Goal: Task Accomplishment & Management: Complete application form

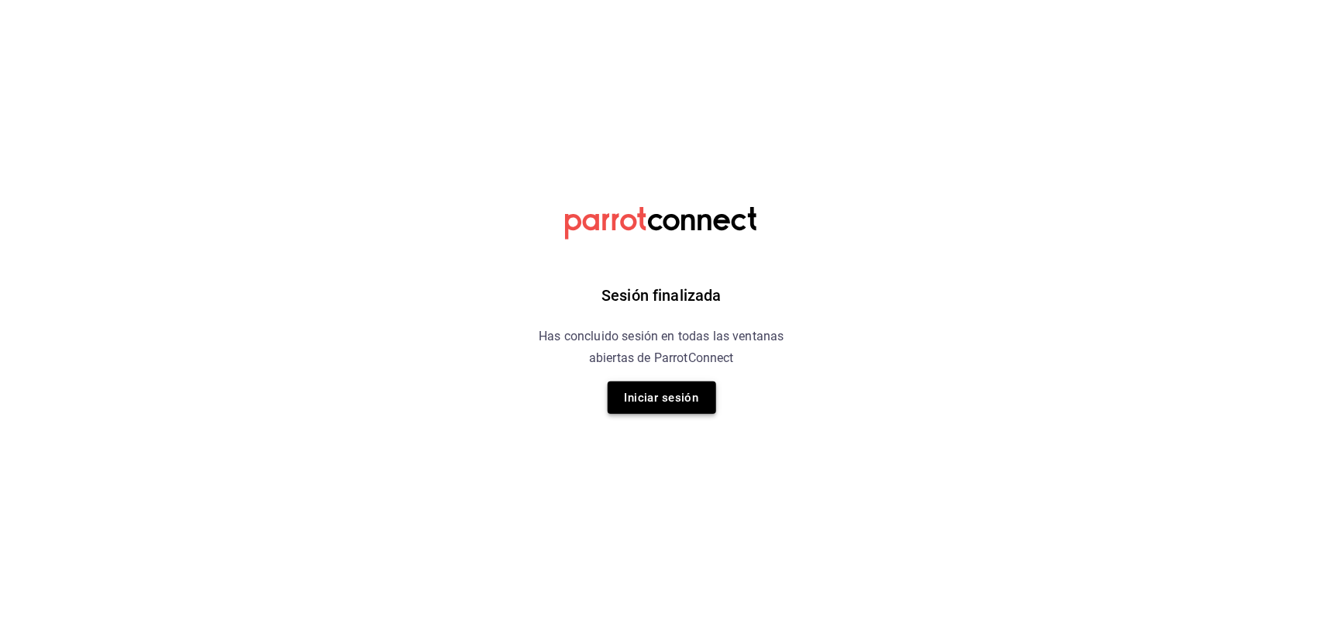
click at [687, 391] on button "Iniciar sesión" at bounding box center [661, 397] width 108 height 33
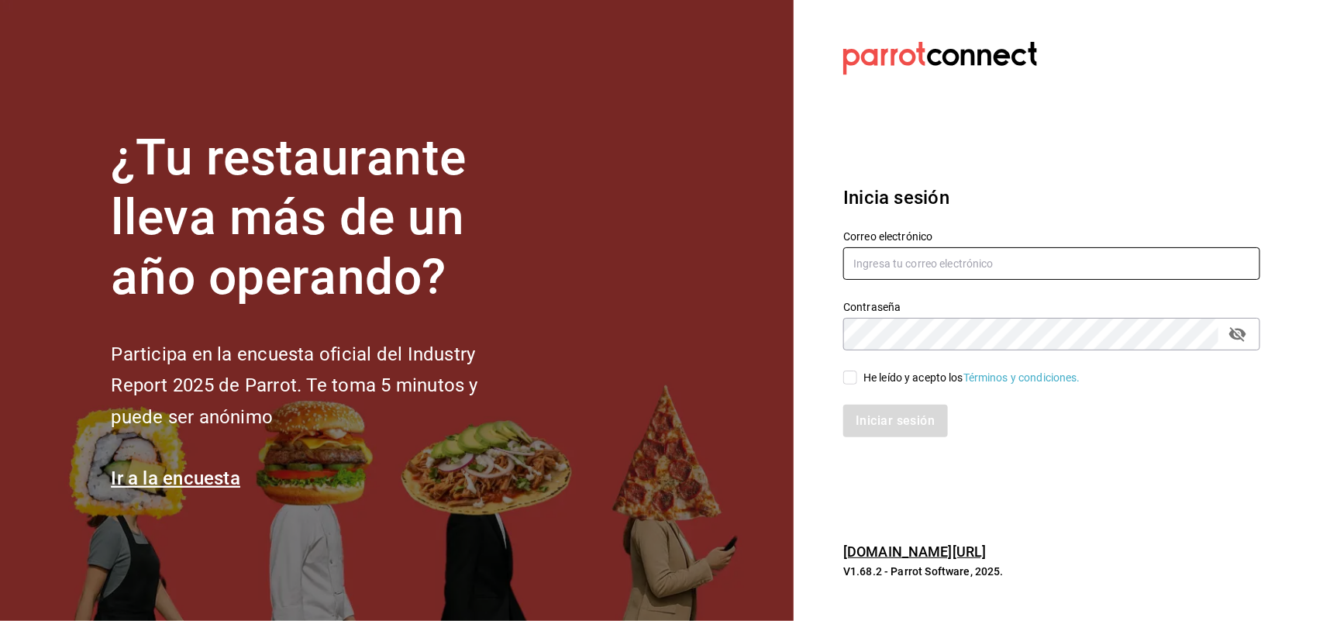
type input "[EMAIL_ADDRESS][DOMAIN_NAME]"
click at [856, 378] on input "He leído y acepto los Términos y condiciones." at bounding box center [850, 377] width 14 height 14
checkbox input "true"
click at [880, 431] on button "Iniciar sesión" at bounding box center [895, 420] width 105 height 33
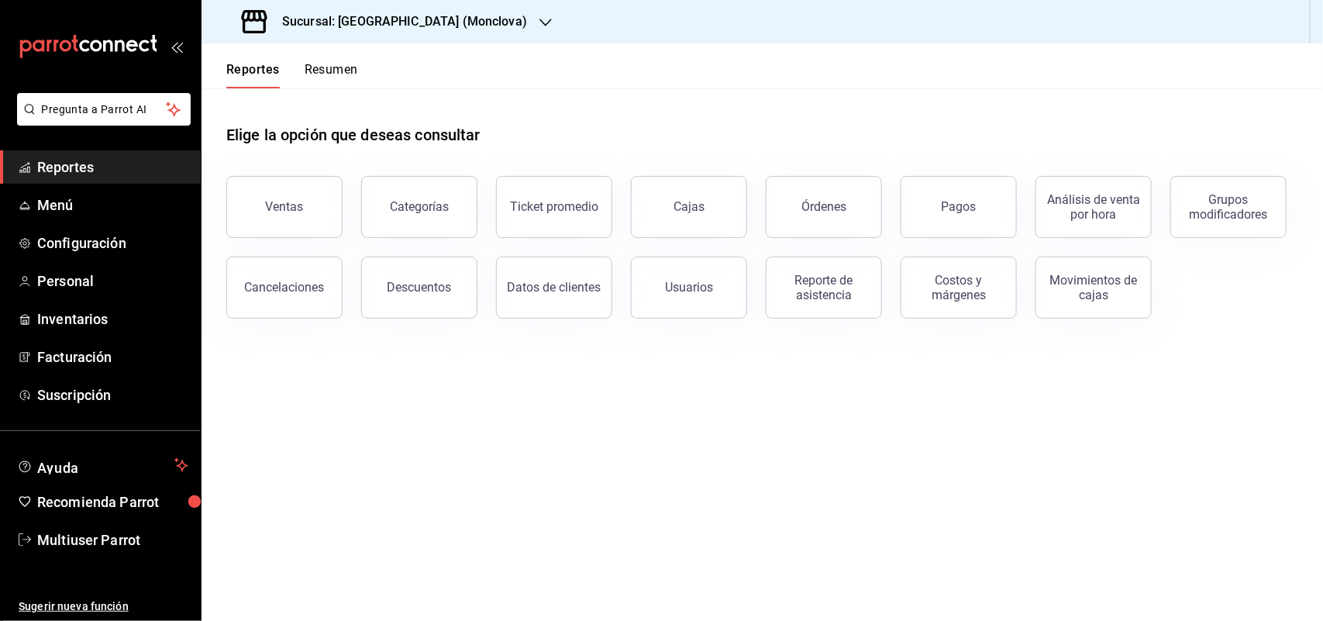
click at [418, 31] on div "Sucursal: [GEOGRAPHIC_DATA] (Monclova)" at bounding box center [386, 21] width 344 height 43
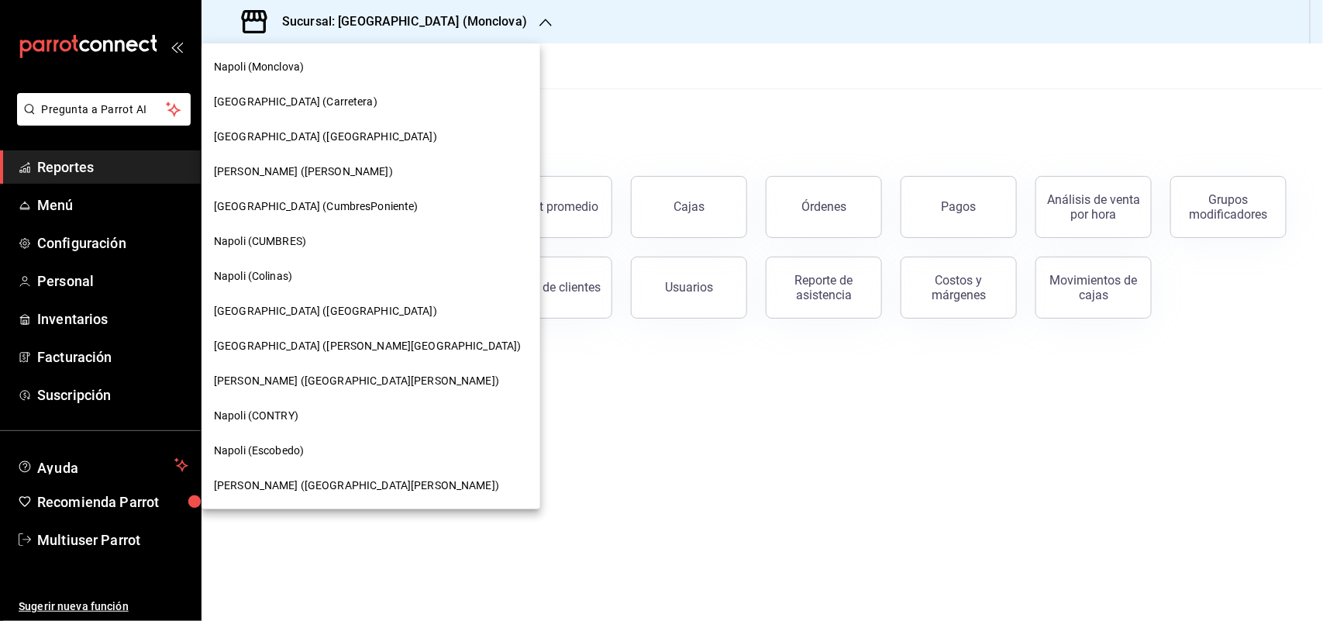
click at [360, 239] on div "Napoli (CUMBRES)" at bounding box center [371, 241] width 314 height 16
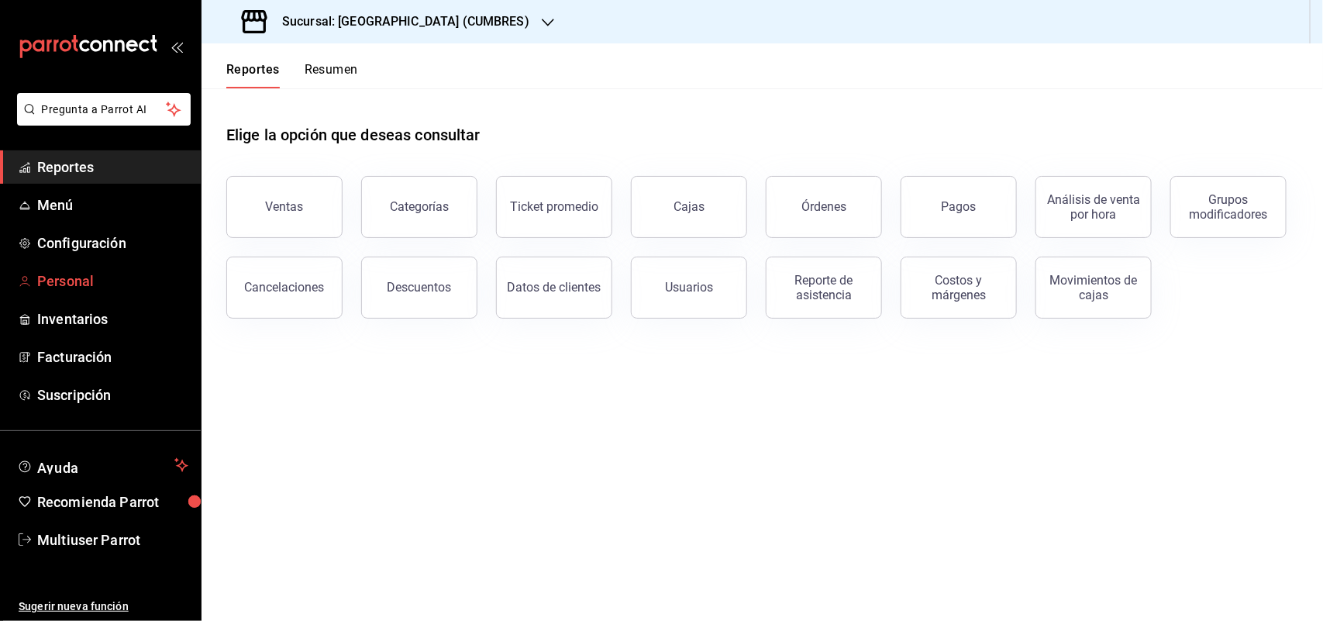
click at [97, 284] on span "Personal" at bounding box center [112, 280] width 151 height 21
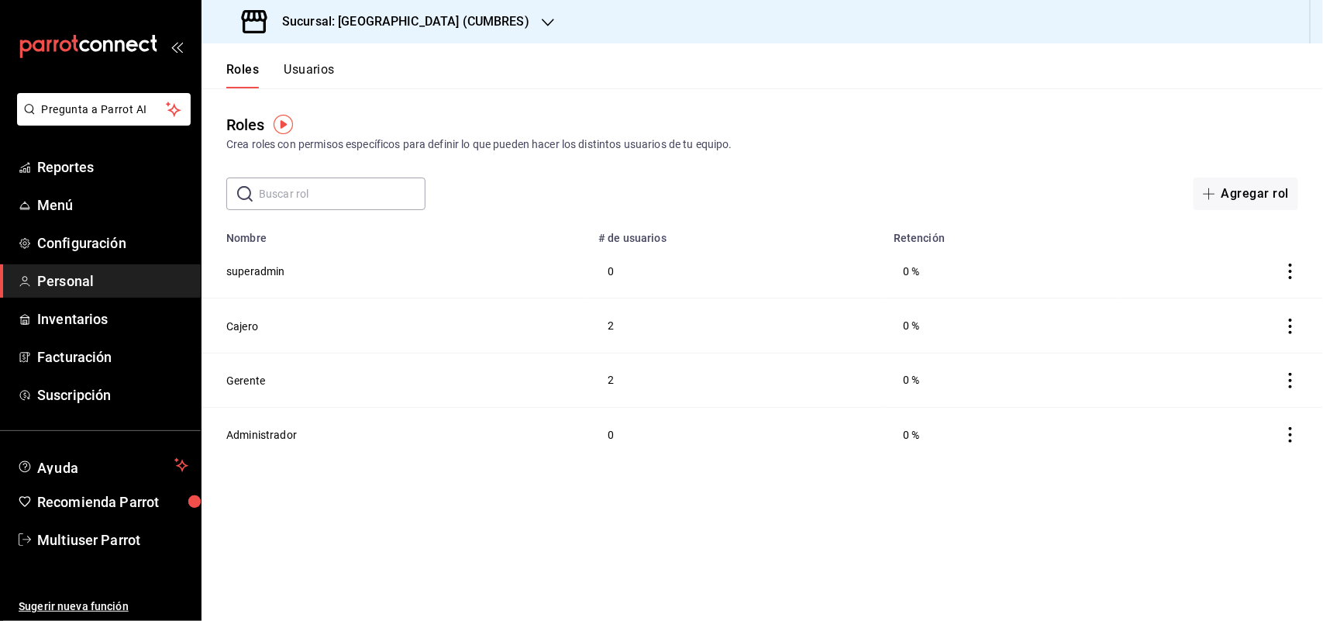
click at [315, 74] on button "Usuarios" at bounding box center [309, 75] width 51 height 26
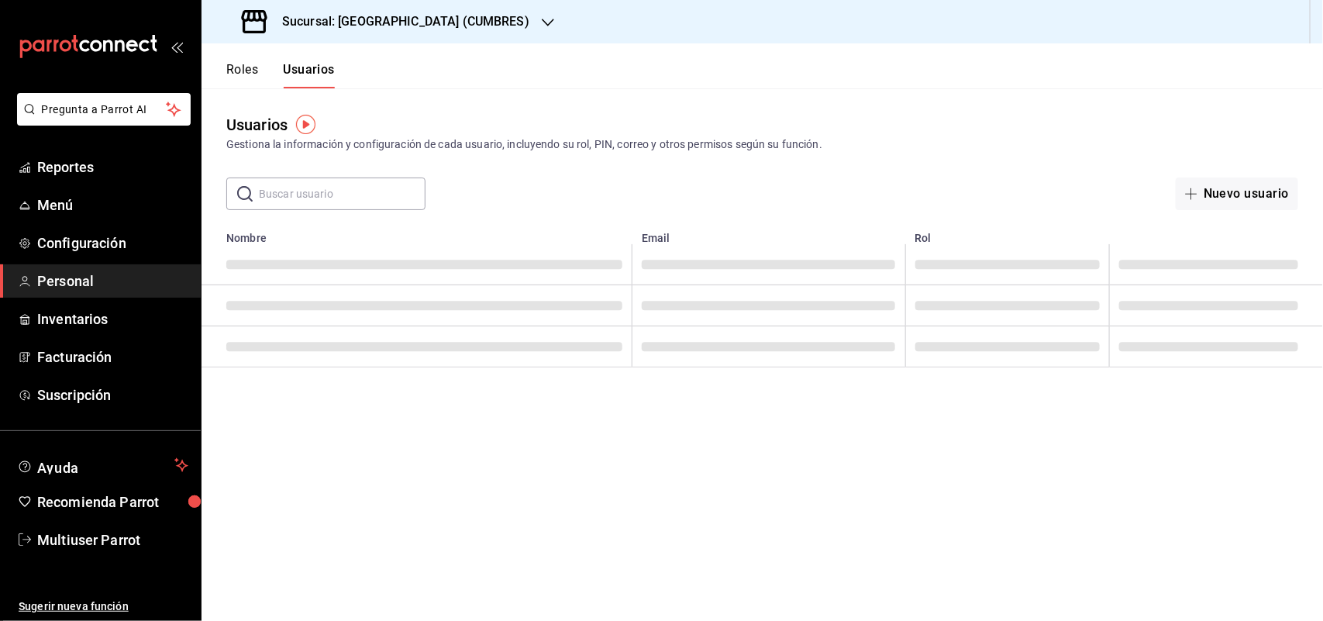
click at [350, 188] on input "text" at bounding box center [342, 193] width 167 height 31
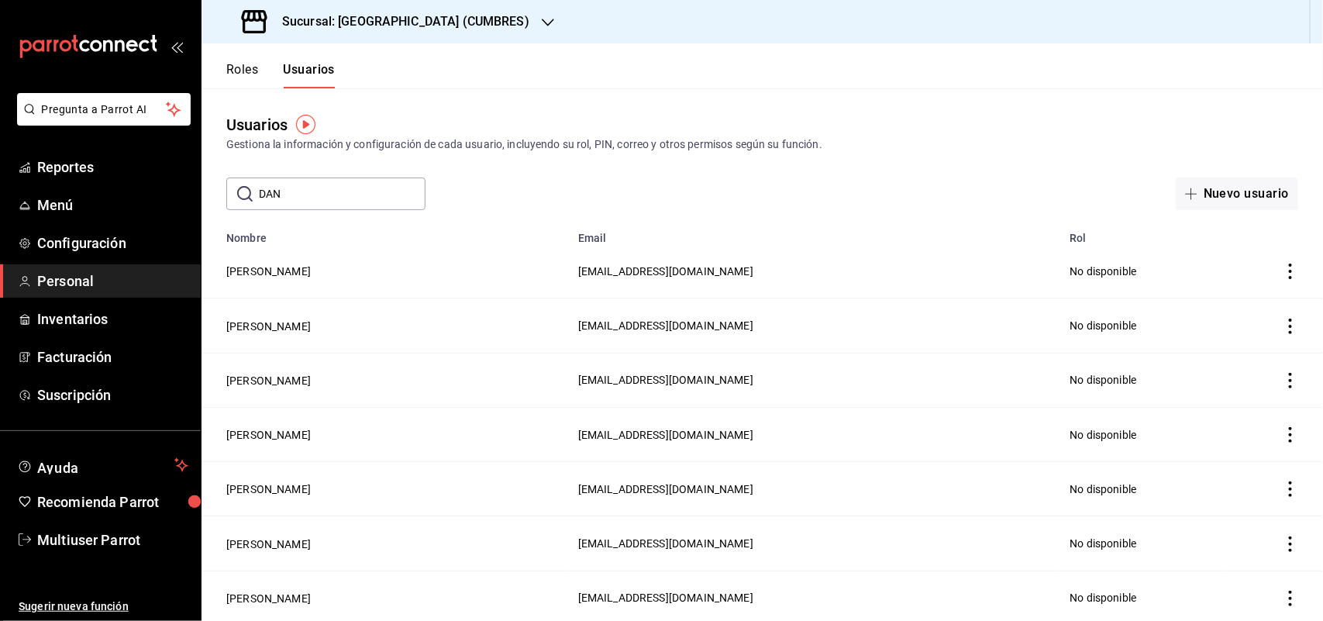
type input "DANN"
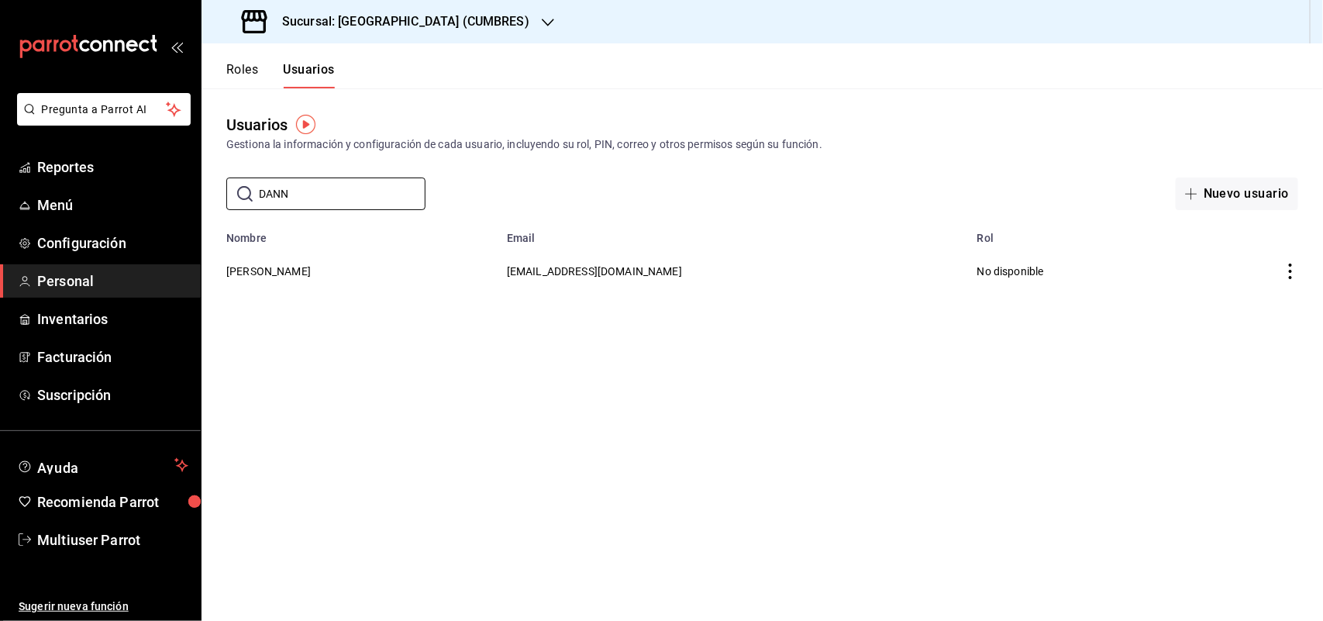
drag, startPoint x: 76, startPoint y: 184, endPoint x: 17, endPoint y: 184, distance: 58.9
click at [23, 184] on div "Pregunta a Parrot AI Reportes Menú Configuración Personal Inventarios Facturaci…" at bounding box center [661, 310] width 1323 height 621
click at [1195, 191] on icon "button" at bounding box center [1191, 193] width 12 height 12
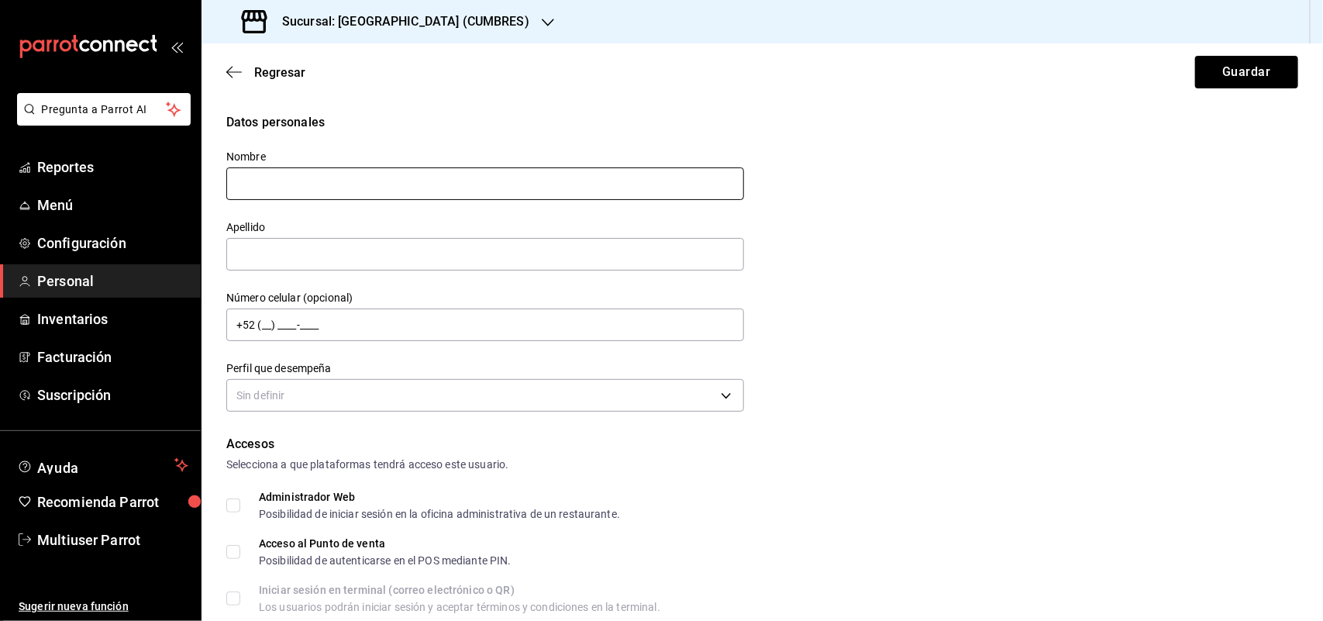
click at [366, 184] on input "text" at bounding box center [485, 183] width 518 height 33
click at [333, 184] on input "Danna Alexandra moreno Ortiz" at bounding box center [485, 183] width 518 height 33
drag, startPoint x: 322, startPoint y: 184, endPoint x: 531, endPoint y: 183, distance: 209.2
click at [531, 183] on input "Danna Alexandra Moreno Ortiz" at bounding box center [485, 183] width 518 height 33
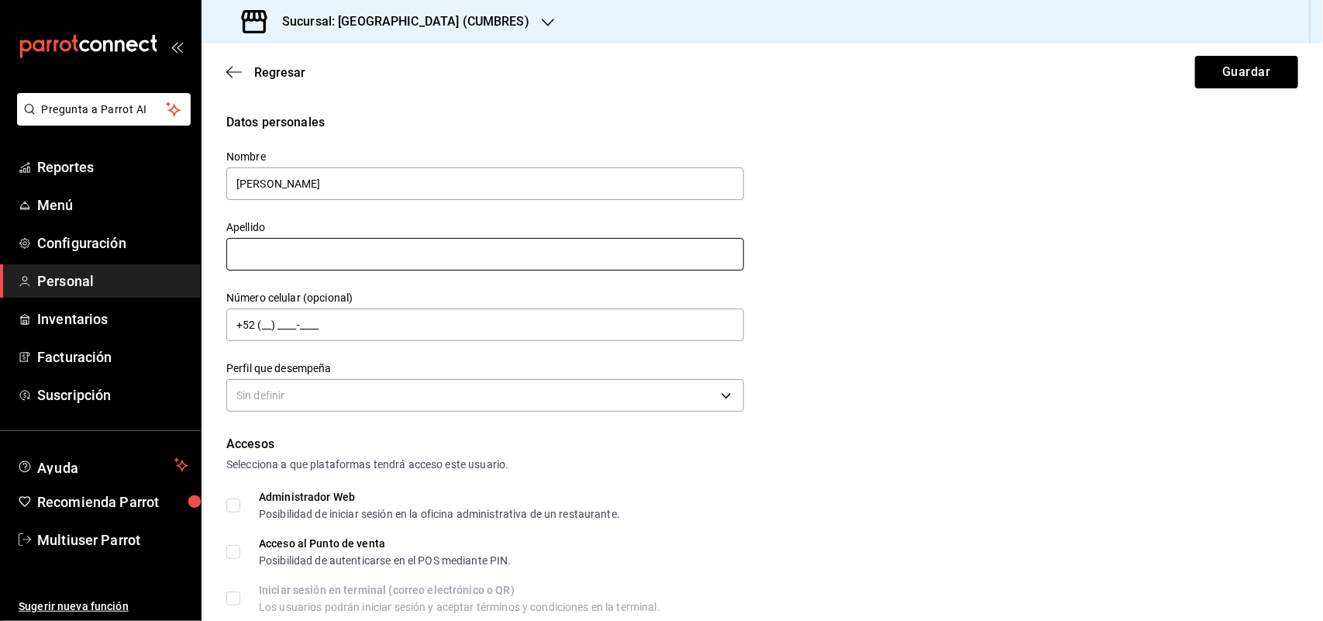
type input "Danna Alexandra"
click at [289, 250] on input "text" at bounding box center [485, 254] width 518 height 33
paste input "Moreno Ortiz"
type input "Moreno Ortiz"
click at [353, 397] on body "Pregunta a Parrot AI Reportes Menú Configuración Personal Inventarios Facturaci…" at bounding box center [661, 310] width 1323 height 621
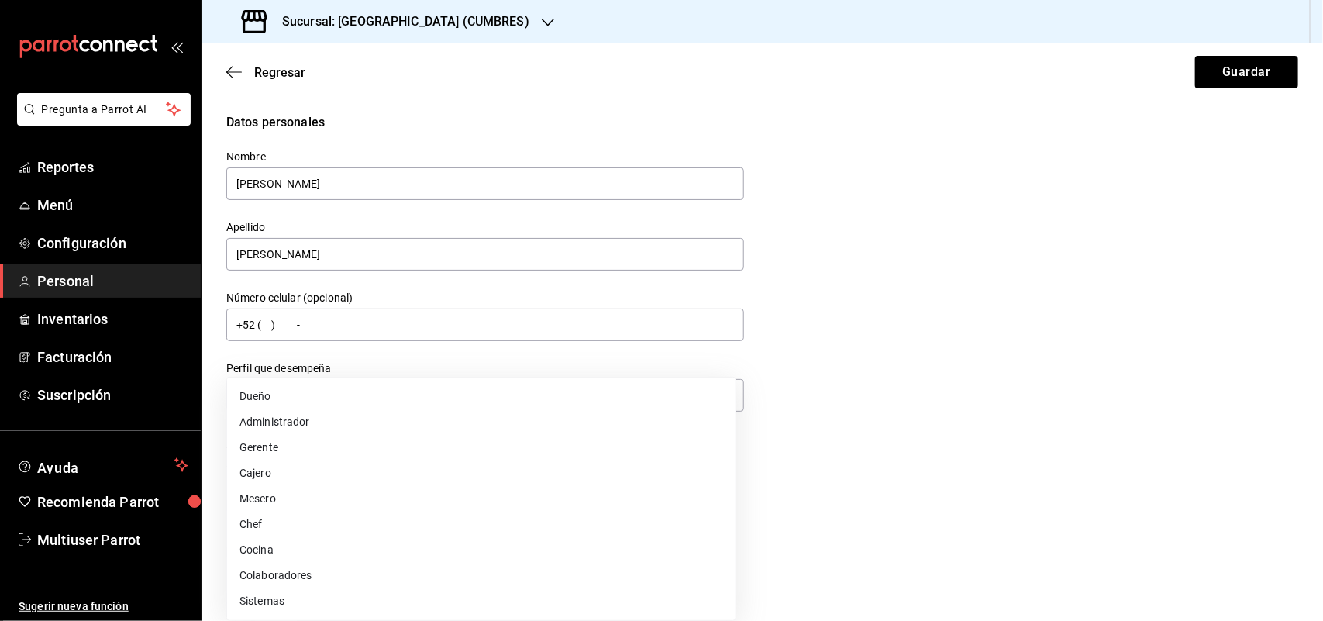
click at [295, 478] on li "Cajero" at bounding box center [481, 473] width 508 height 26
type input "CASHIER"
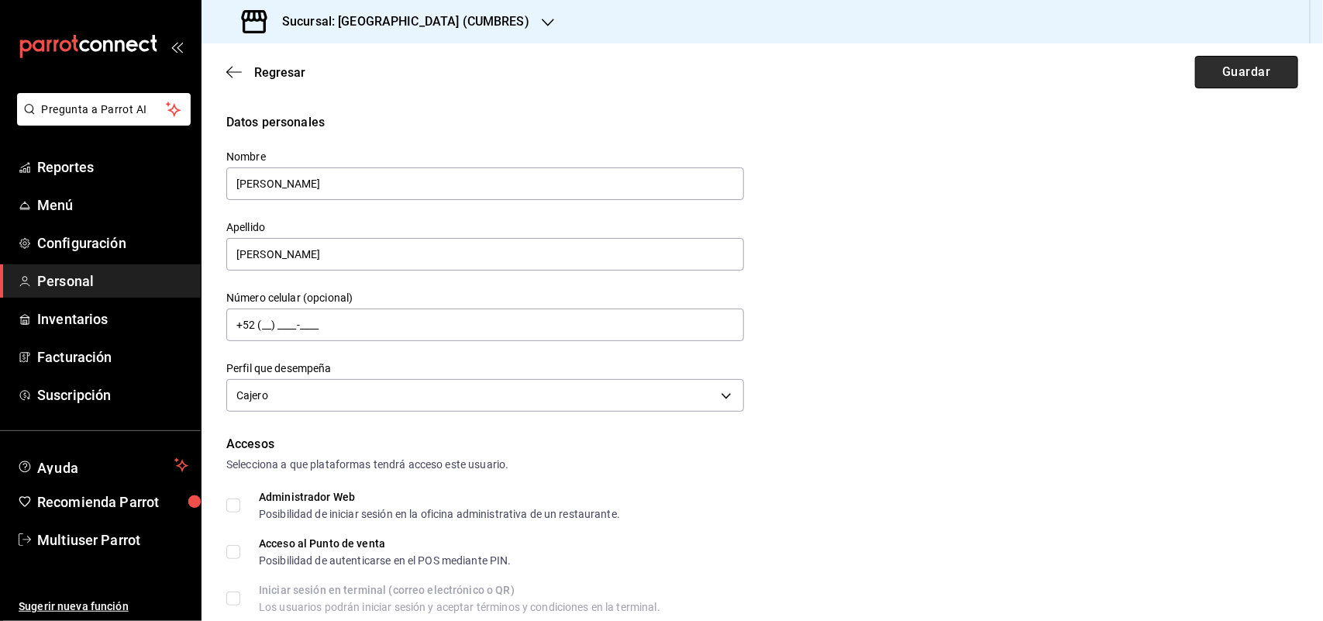
click at [1218, 66] on button "Guardar" at bounding box center [1246, 72] width 103 height 33
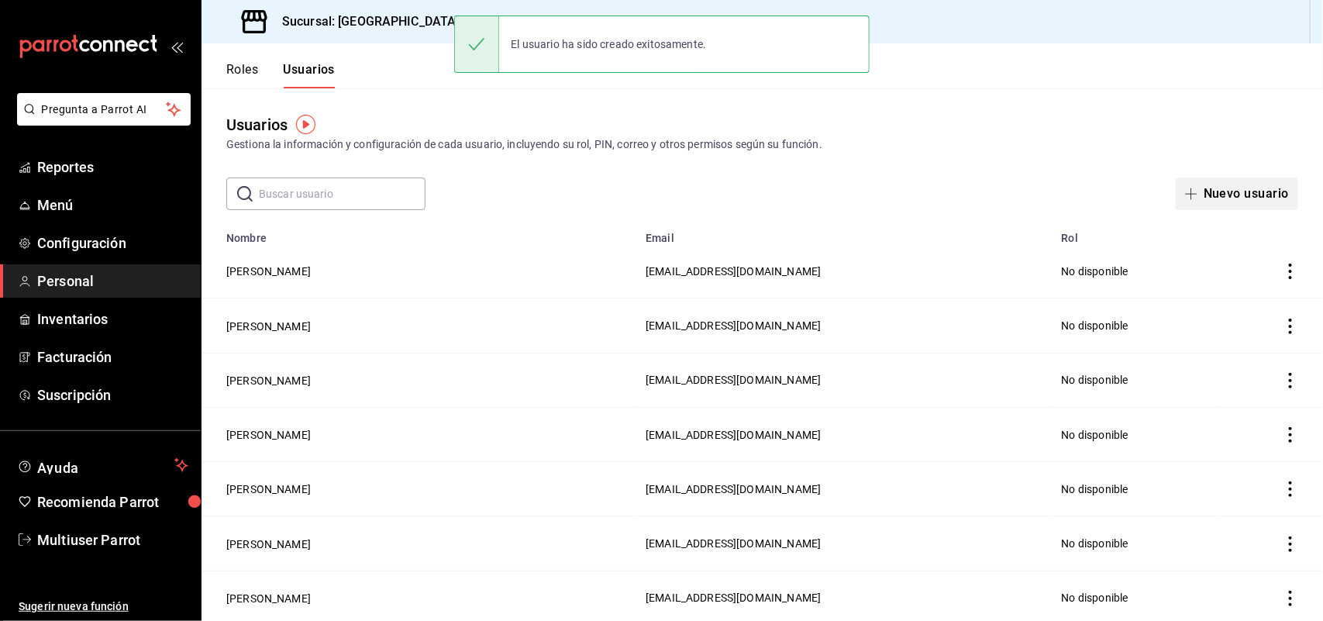
click at [1240, 192] on button "Nuevo usuario" at bounding box center [1236, 193] width 122 height 33
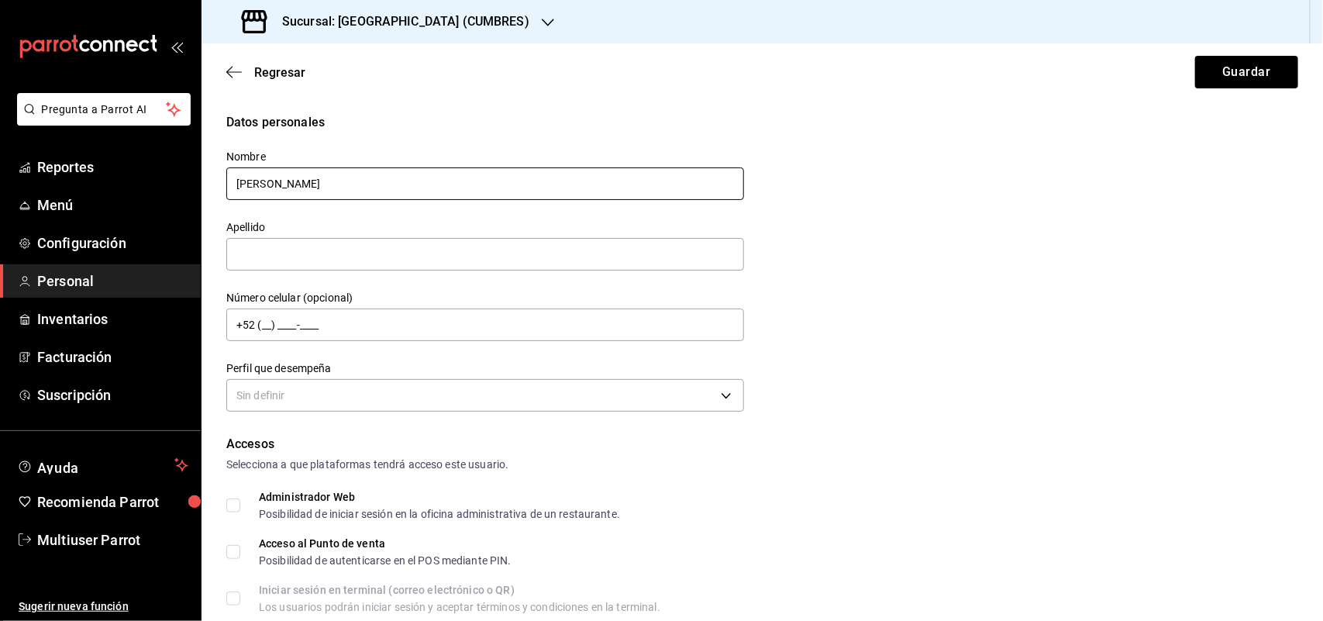
drag, startPoint x: 328, startPoint y: 188, endPoint x: 558, endPoint y: 199, distance: 230.4
click at [558, 199] on input "Rodrigo Alejandro Rangel Rangel" at bounding box center [485, 183] width 518 height 33
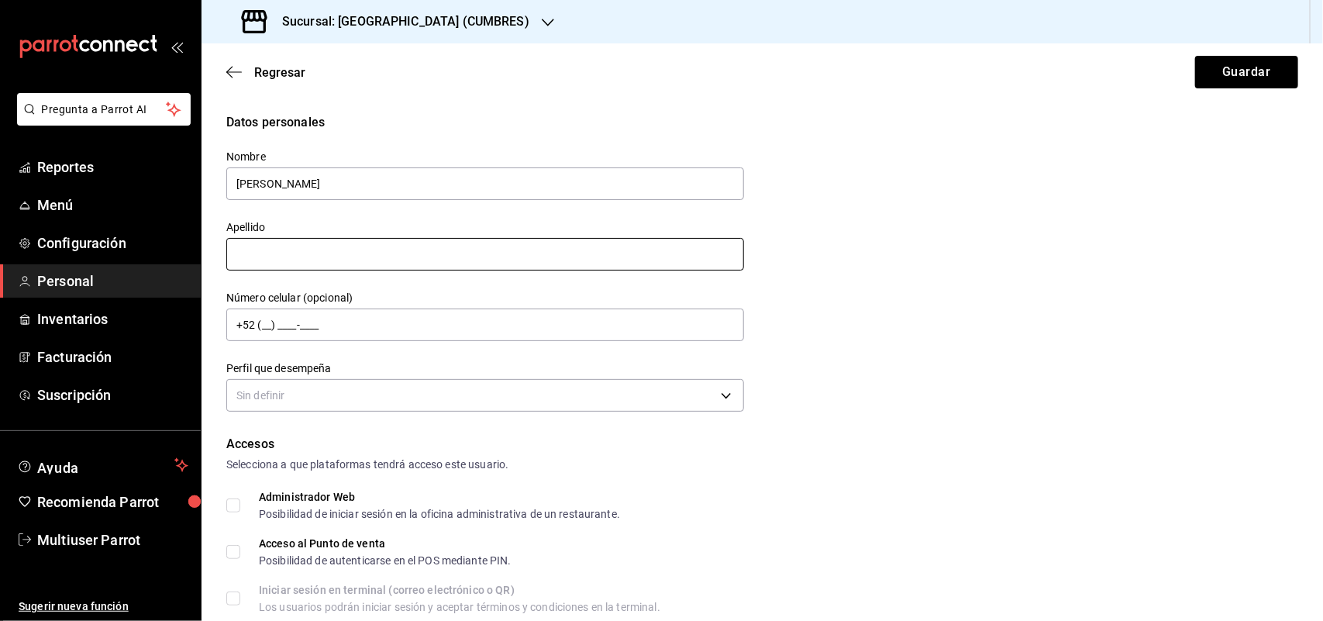
type input "Rodrigo Alejandro"
click at [299, 256] on input "text" at bounding box center [485, 254] width 518 height 33
paste input "Rangel Rangel"
type input "Rangel Rangel"
click at [807, 315] on div "Datos personales Nombre Rodrigo Alejandro Apellido Rangel Rangel Número celular…" at bounding box center [762, 264] width 1072 height 303
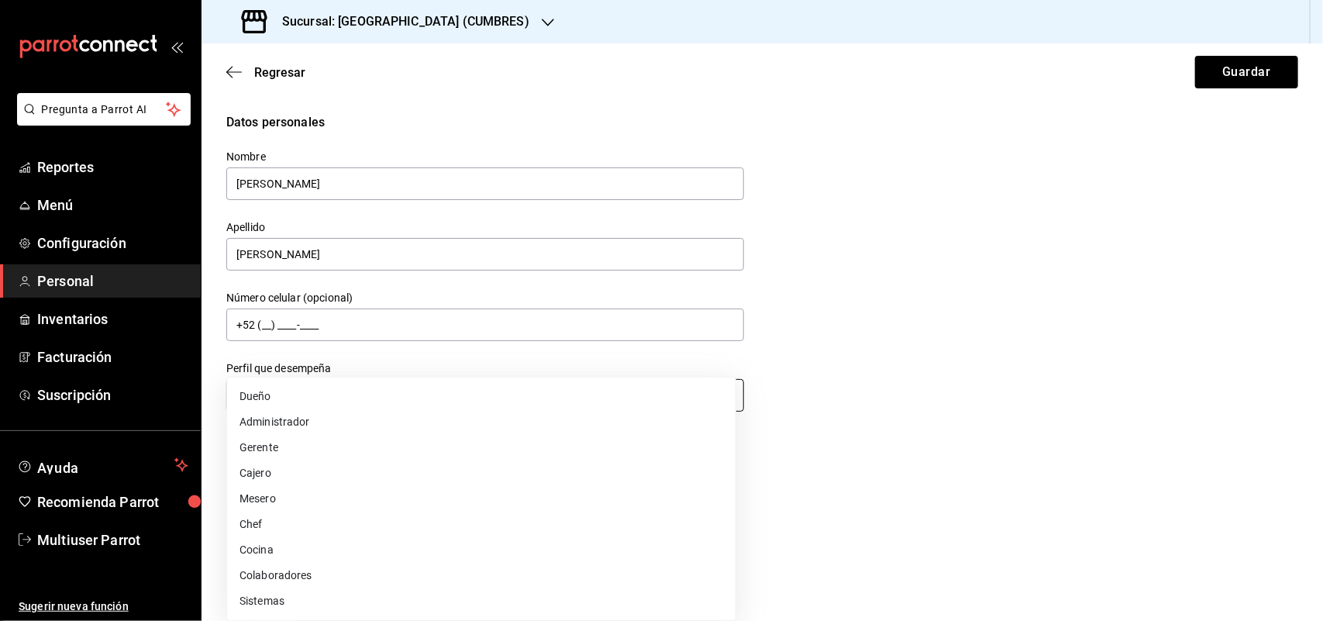
click at [484, 401] on body "Pregunta a Parrot AI Reportes Menú Configuración Personal Inventarios Facturaci…" at bounding box center [661, 310] width 1323 height 621
click at [302, 494] on li "Mesero" at bounding box center [481, 499] width 508 height 26
type input "WAITER"
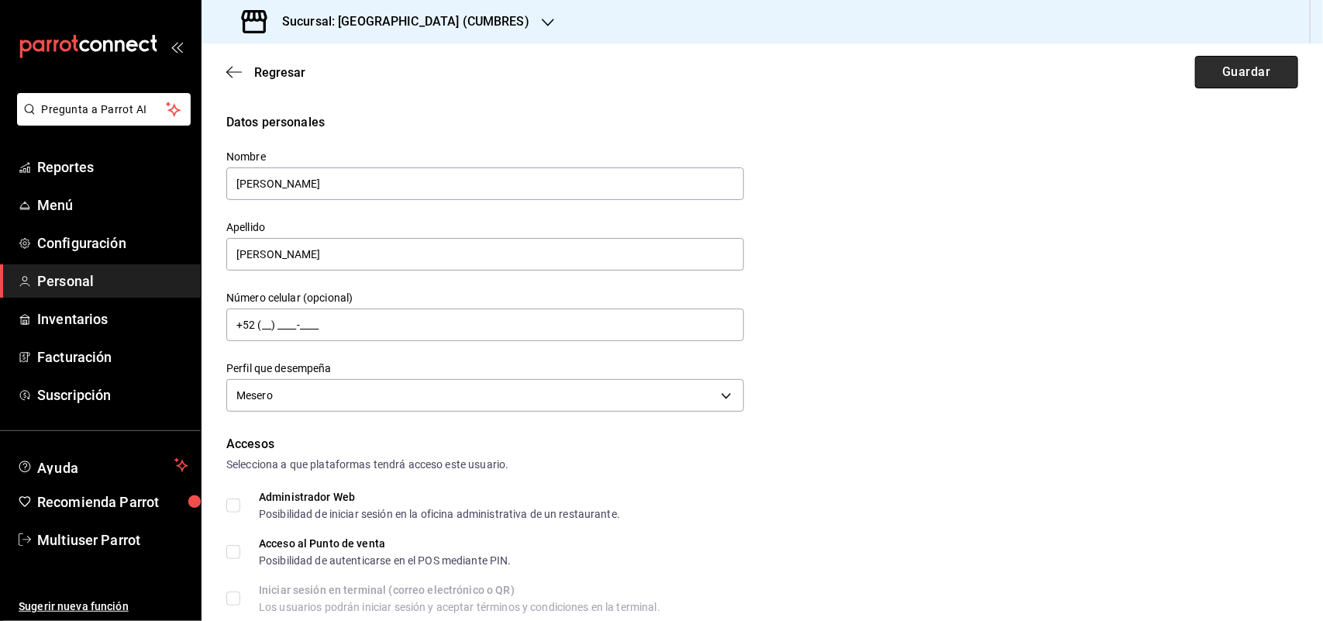
click at [1246, 71] on button "Guardar" at bounding box center [1246, 72] width 103 height 33
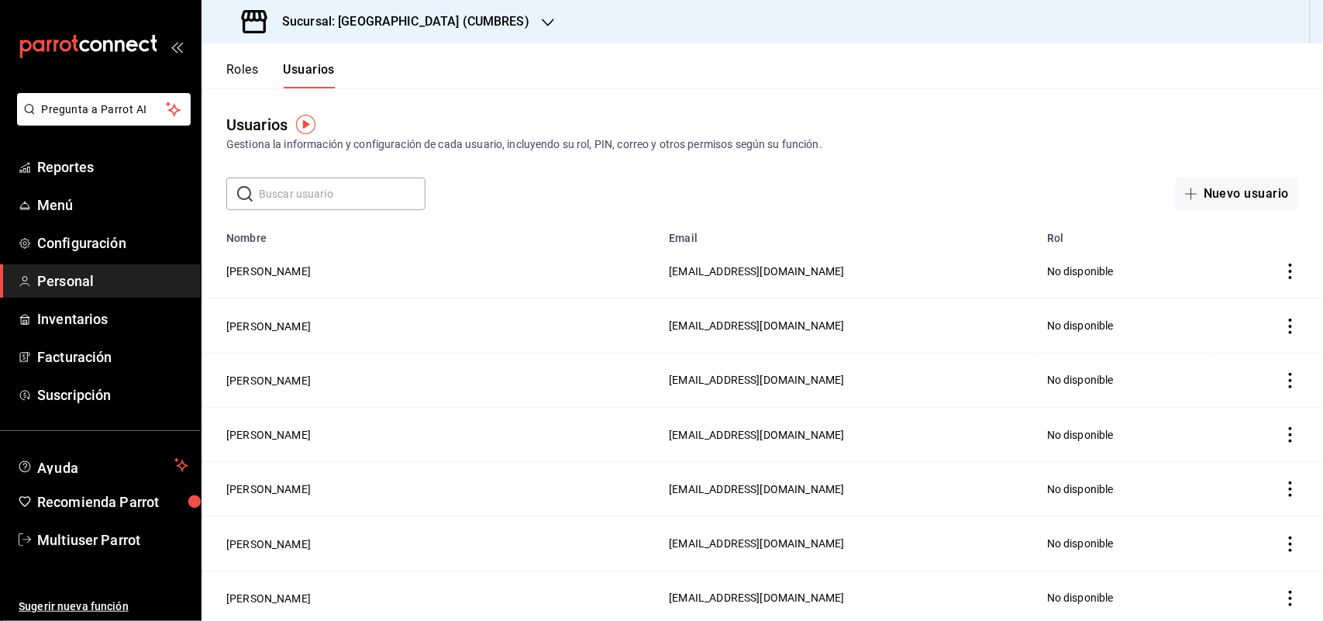
click at [432, 18] on h3 "Sucursal: Napoli (CUMBRES)" at bounding box center [400, 21] width 260 height 19
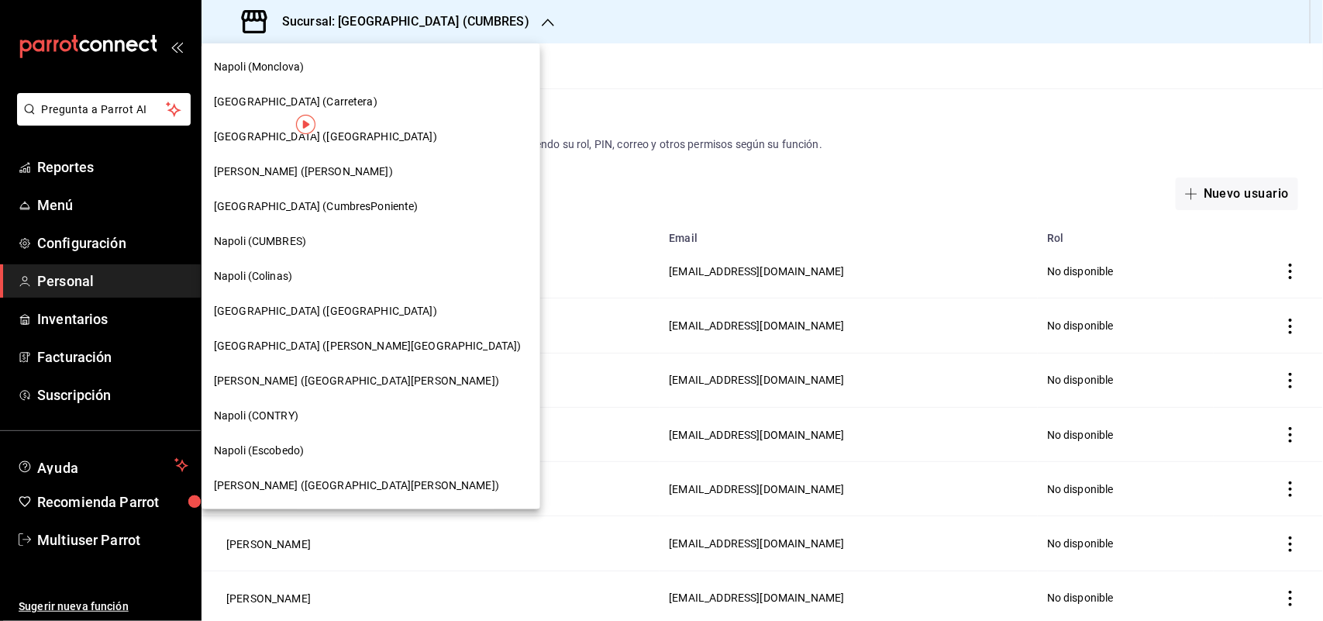
click at [347, 204] on div "Napoli (CumbresPoniente)" at bounding box center [371, 206] width 314 height 16
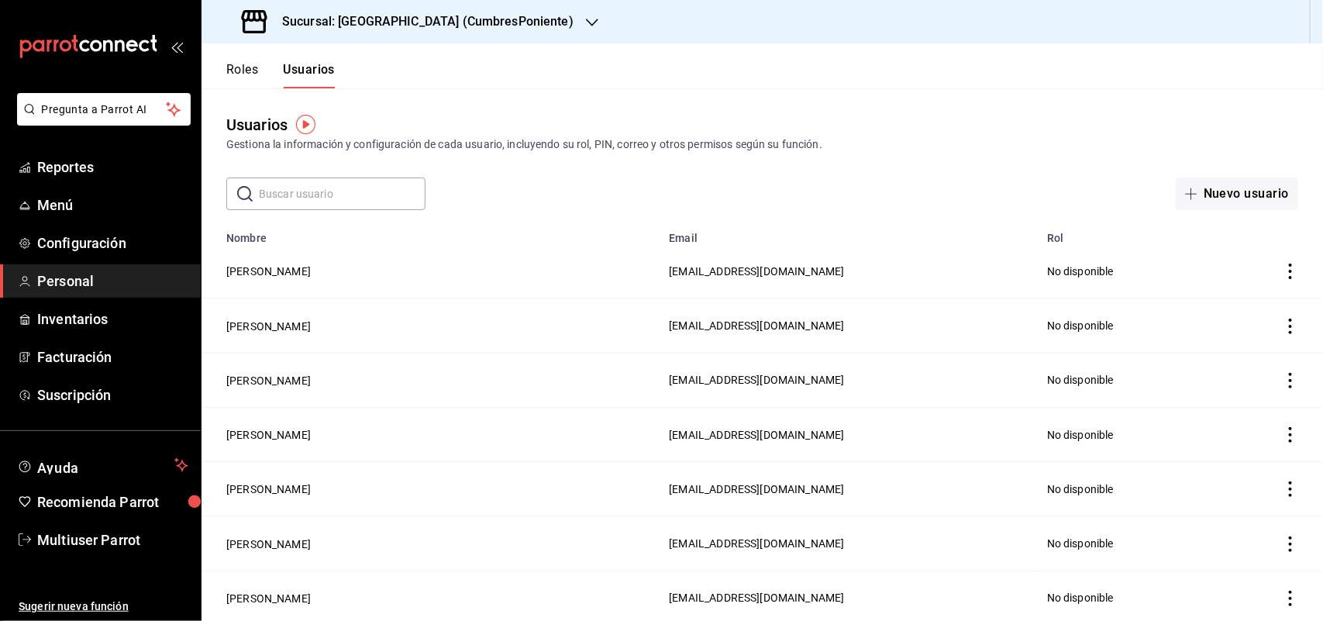
click at [342, 194] on input "text" at bounding box center [342, 193] width 167 height 31
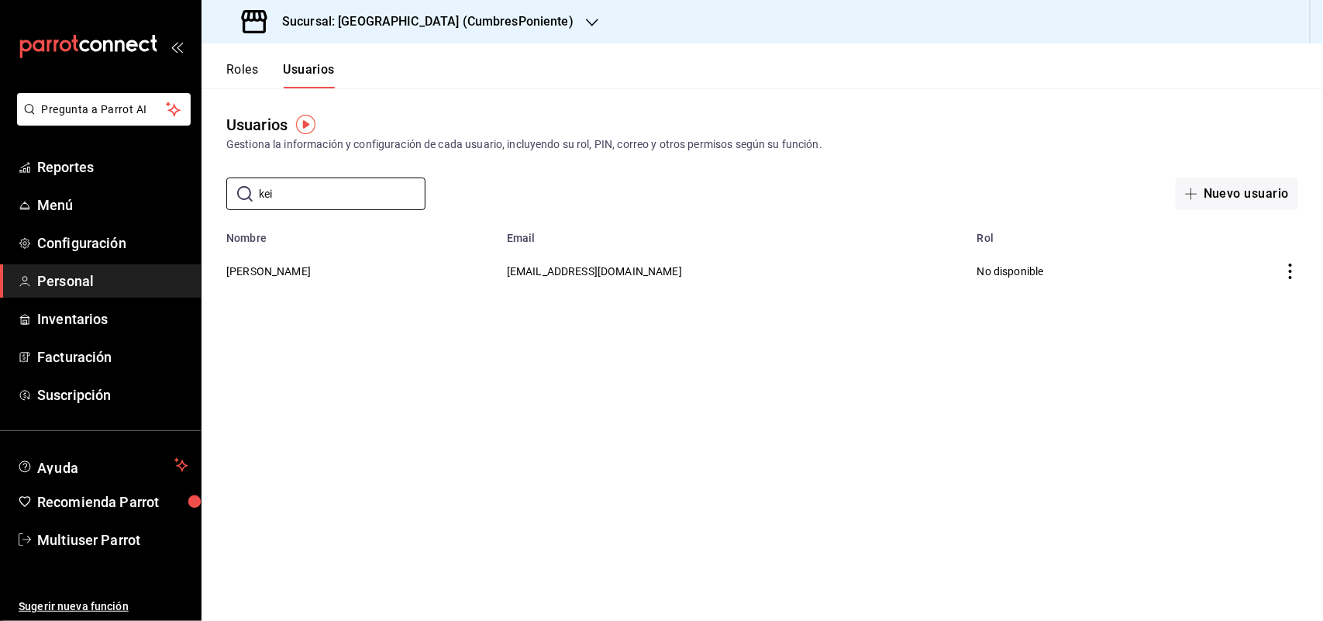
type input "kei"
drag, startPoint x: 428, startPoint y: 272, endPoint x: 287, endPoint y: 366, distance: 169.1
click at [252, 377] on main "Usuarios Gestiona la información y configuración de cada usuario, incluyendo su…" at bounding box center [761, 354] width 1121 height 532
click at [910, 95] on div "Usuarios Gestiona la información y configuración de cada usuario, incluyendo su…" at bounding box center [761, 149] width 1121 height 122
